Goal: Find specific page/section: Find specific page/section

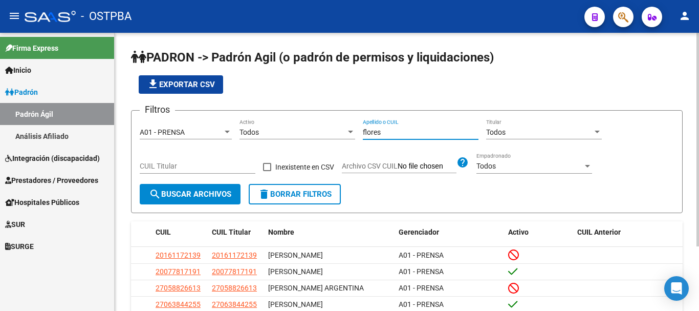
click at [410, 128] on input "flores" at bounding box center [421, 132] width 116 height 9
type input "f"
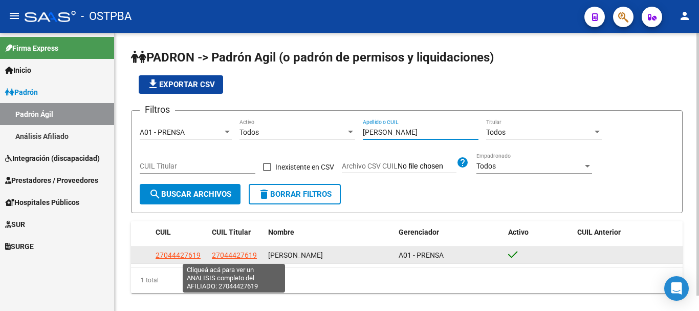
type input "[PERSON_NAME]"
click at [230, 253] on span "27044427619" at bounding box center [234, 255] width 45 height 8
type textarea "27044427619"
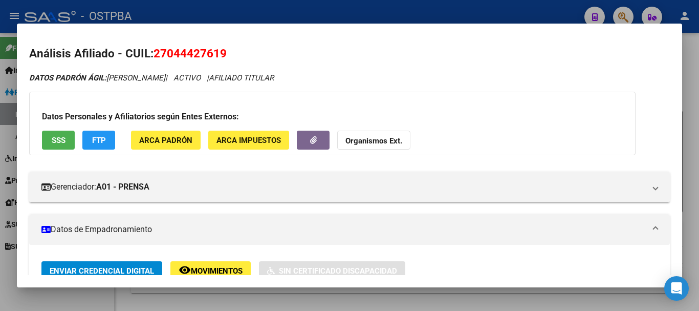
click at [296, 294] on div at bounding box center [349, 155] width 699 height 311
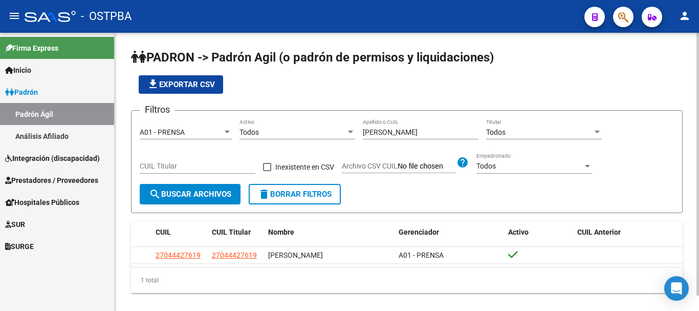
click at [405, 132] on input "[PERSON_NAME]" at bounding box center [421, 132] width 116 height 9
type input "k"
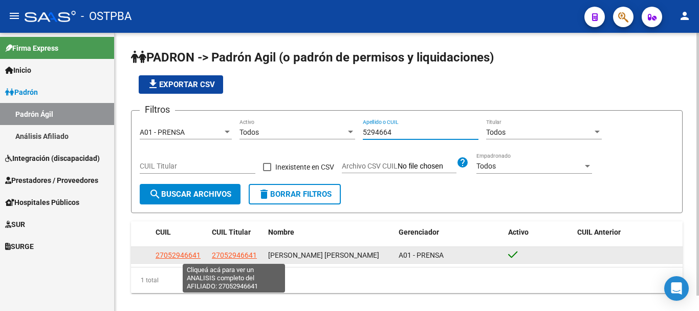
type input "5294664"
click at [225, 257] on span "27052946641" at bounding box center [234, 255] width 45 height 8
type textarea "27052946641"
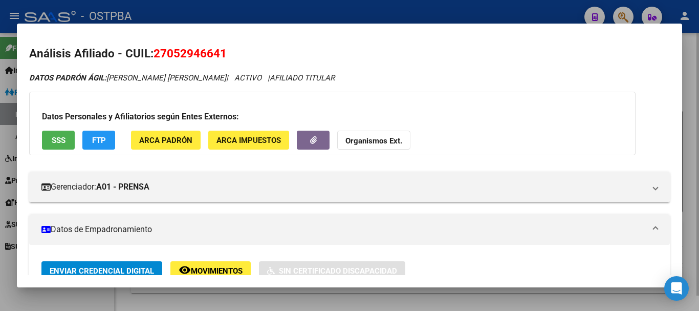
click at [281, 303] on div at bounding box center [349, 155] width 699 height 311
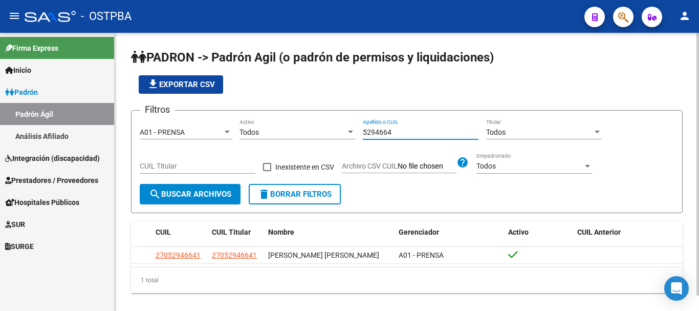
click at [398, 134] on input "5294664" at bounding box center [421, 132] width 116 height 9
type input "5"
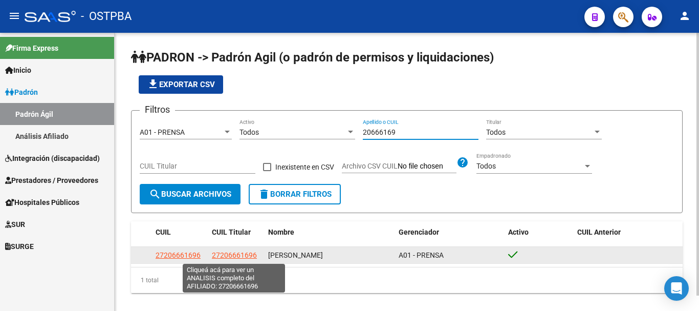
type input "20666169"
click at [229, 254] on span "27206661696" at bounding box center [234, 255] width 45 height 8
type textarea "27206661696"
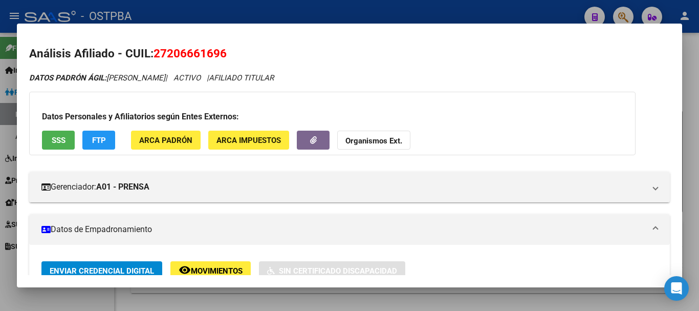
click at [267, 303] on div at bounding box center [349, 155] width 699 height 311
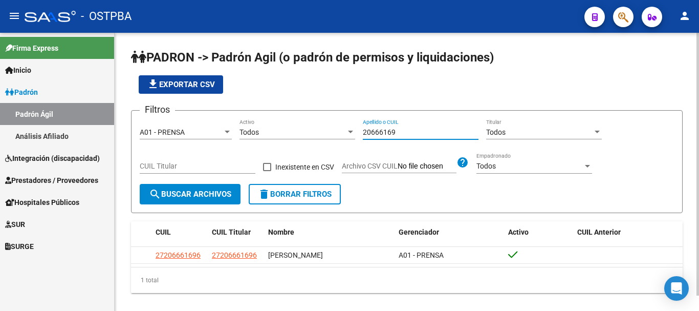
click at [404, 128] on input "20666169" at bounding box center [421, 132] width 116 height 9
type input "2"
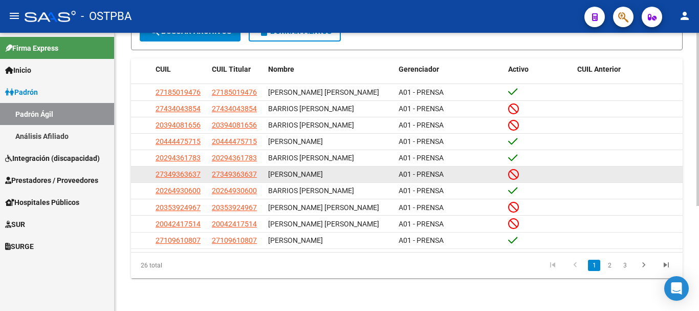
scroll to position [169, 0]
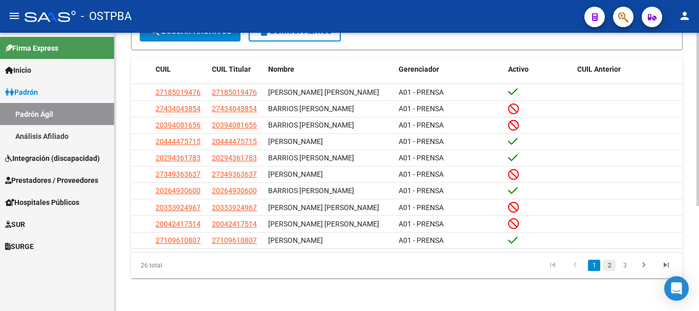
type input "[PERSON_NAME]"
click at [609, 265] on link "2" at bounding box center [610, 265] width 12 height 11
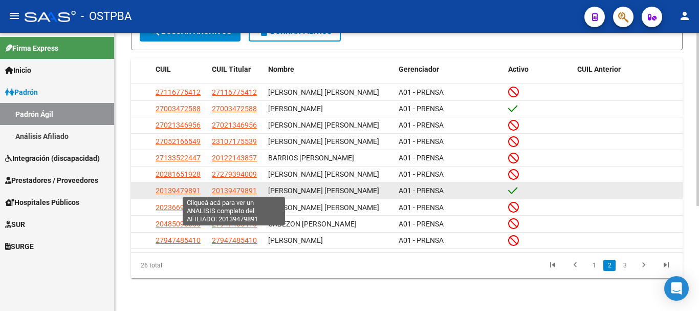
click at [227, 189] on span "20139479891" at bounding box center [234, 190] width 45 height 8
type textarea "20139479891"
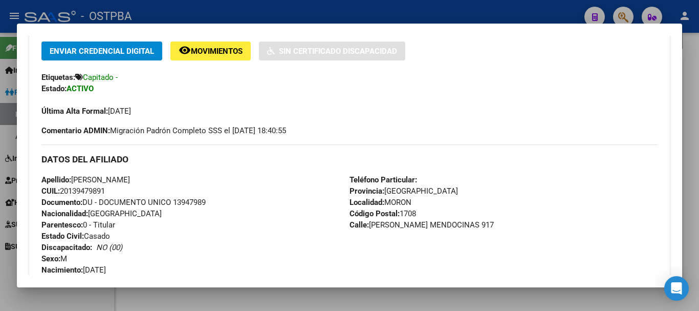
scroll to position [256, 0]
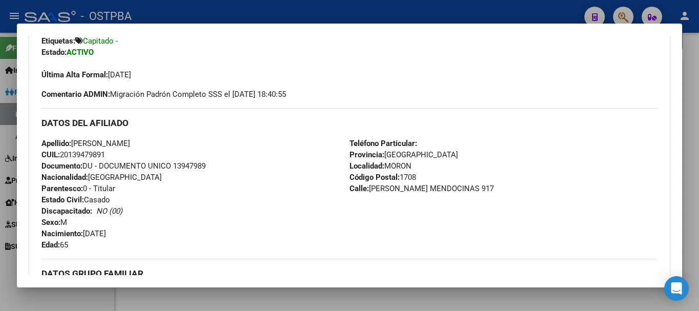
click at [282, 297] on div at bounding box center [349, 155] width 699 height 311
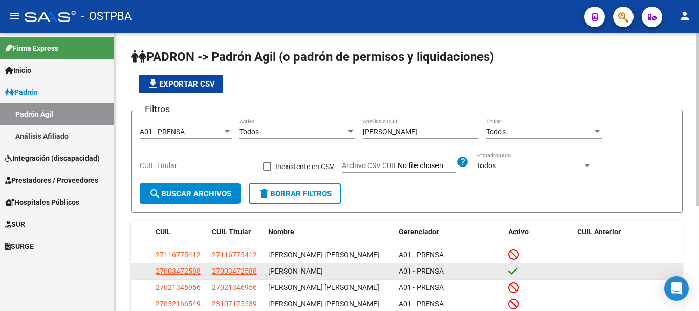
scroll to position [0, 0]
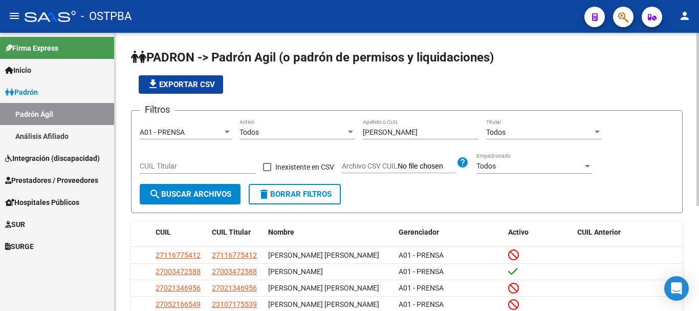
click at [401, 128] on input "[PERSON_NAME]" at bounding box center [421, 132] width 116 height 9
type input "r"
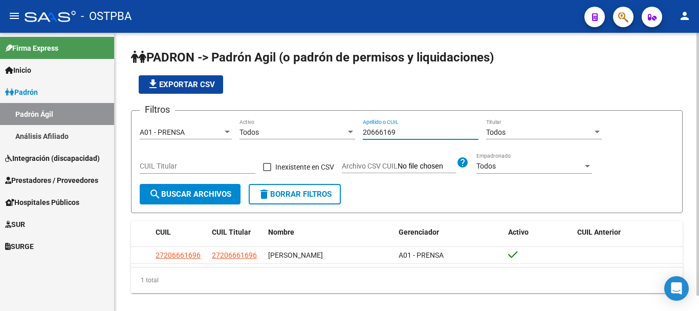
type input "20666169"
